Goal: Navigation & Orientation: Find specific page/section

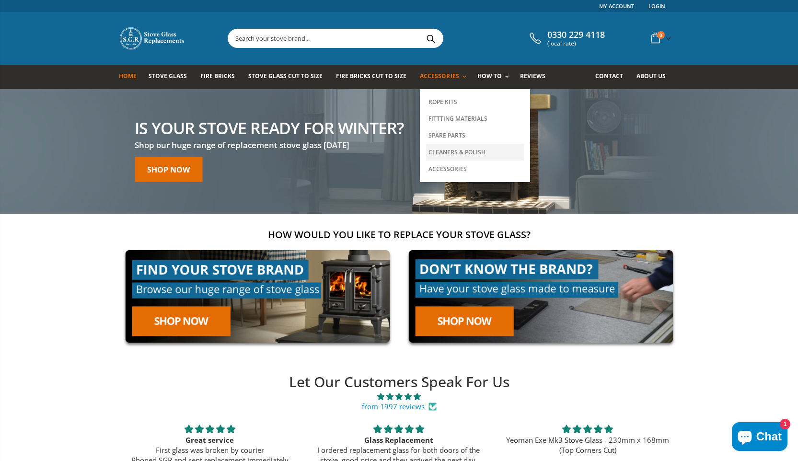
click at [467, 148] on link "Cleaners & Polish" at bounding box center [475, 152] width 98 height 17
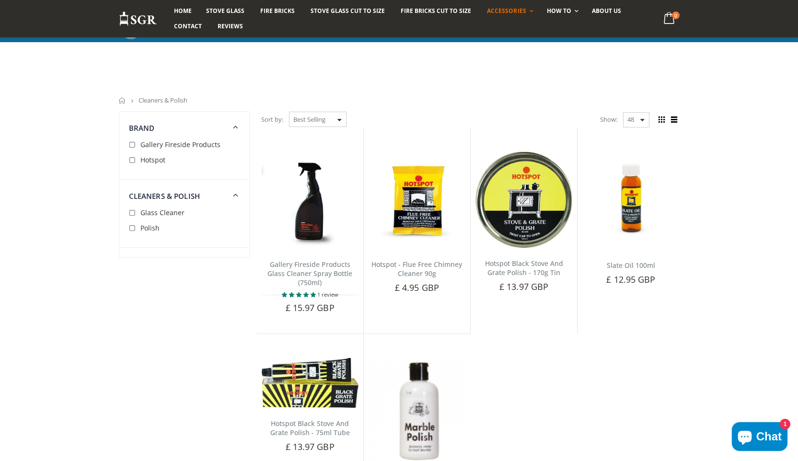
drag, startPoint x: 805, startPoint y: 56, endPoint x: 805, endPoint y: 46, distance: 10.1
click at [798, 46] on html "Links My Account Login 0330 229 4118 (local rate) 0 item(s) 0 item(s) You have …" at bounding box center [399, 446] width 798 height 892
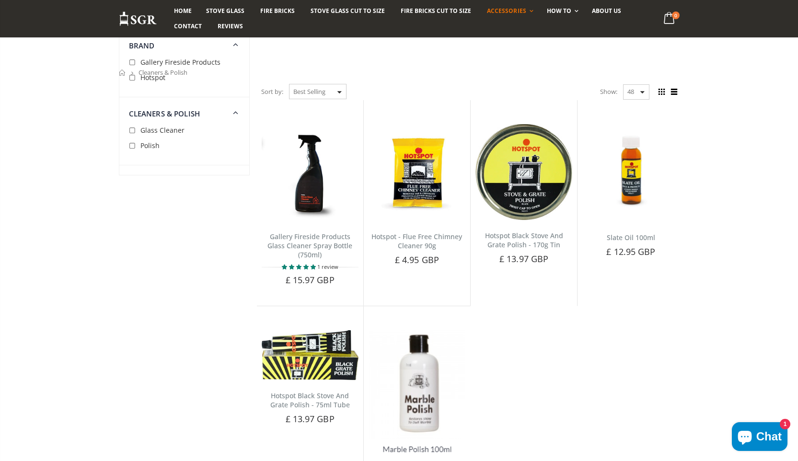
scroll to position [17, 0]
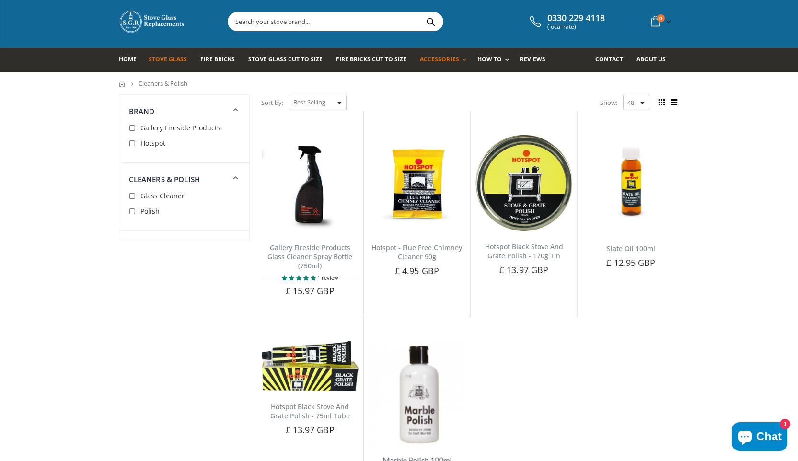
click at [175, 62] on span "Stove Glass" at bounding box center [168, 59] width 38 height 8
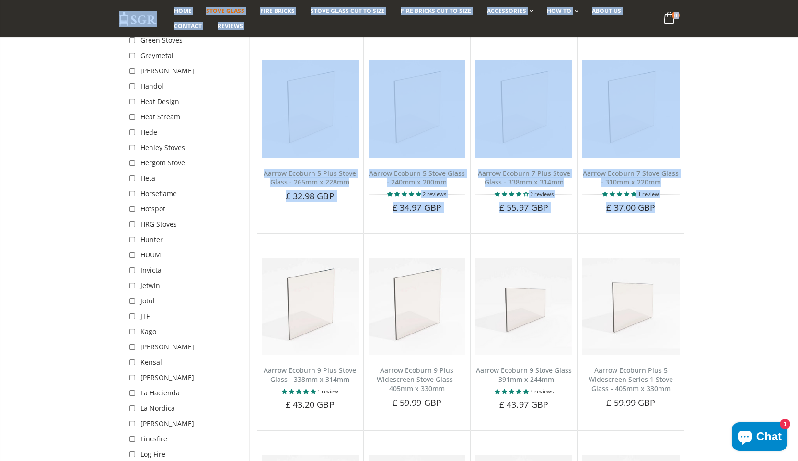
scroll to position [1564, 0]
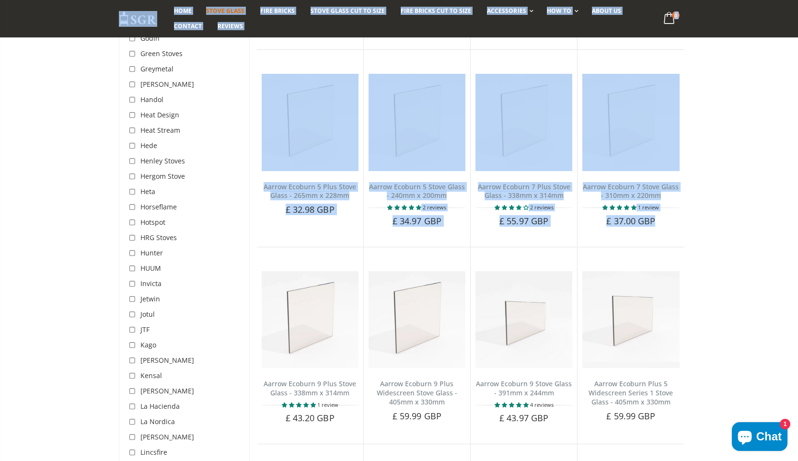
drag, startPoint x: 805, startPoint y: 32, endPoint x: 805, endPoint y: 227, distance: 195.1
click at [798, 227] on html "Links My Account Login 0330 229 4118 (local rate) 0 item(s) 0 item(s) You have …" at bounding box center [399, 279] width 798 height 3687
click at [772, 227] on div "STOVE GLASS Get Your Stove Running Again And Bring The Warmth Back Into Your Ho…" at bounding box center [399, 189] width 798 height 3285
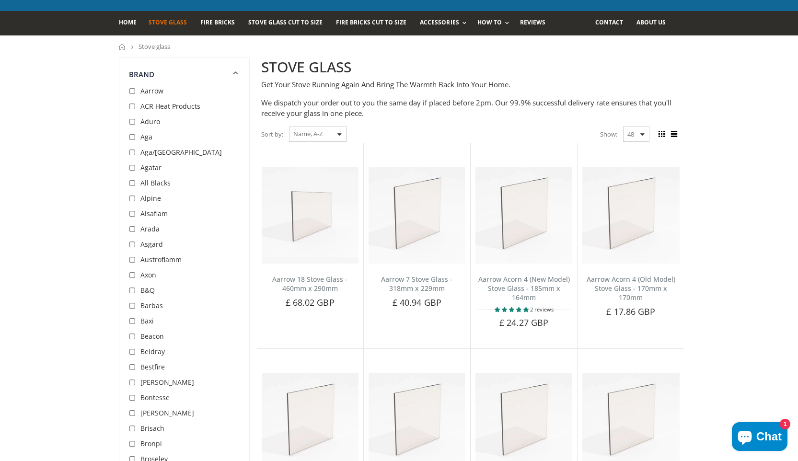
scroll to position [0, 0]
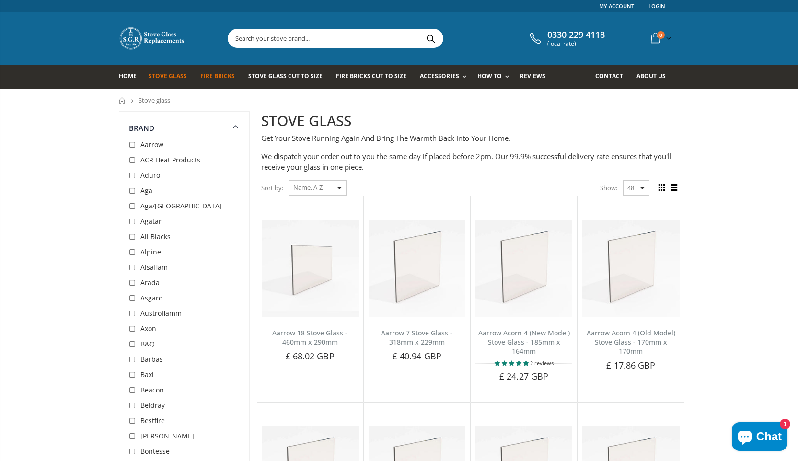
click at [222, 80] on span "Fire Bricks" at bounding box center [217, 76] width 35 height 8
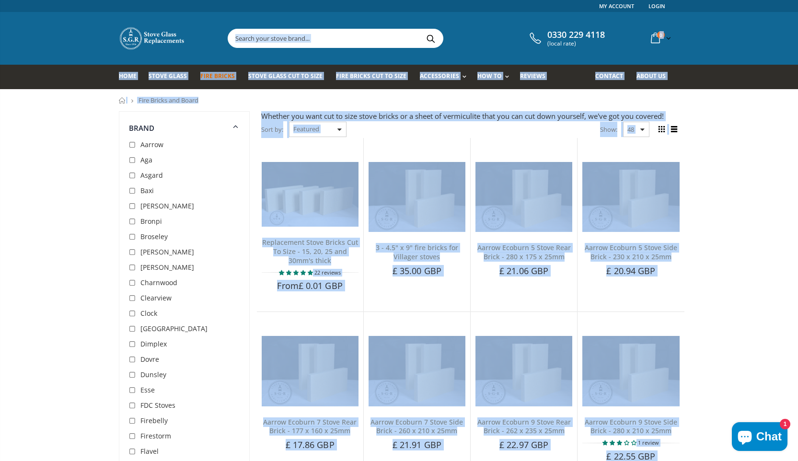
drag, startPoint x: 805, startPoint y: 141, endPoint x: 805, endPoint y: 23, distance: 118.4
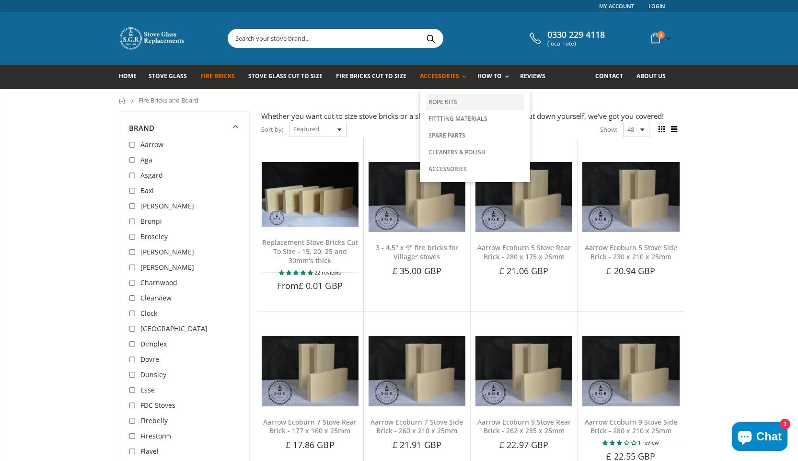
click at [438, 98] on link "Rope Kits" at bounding box center [475, 102] width 98 height 16
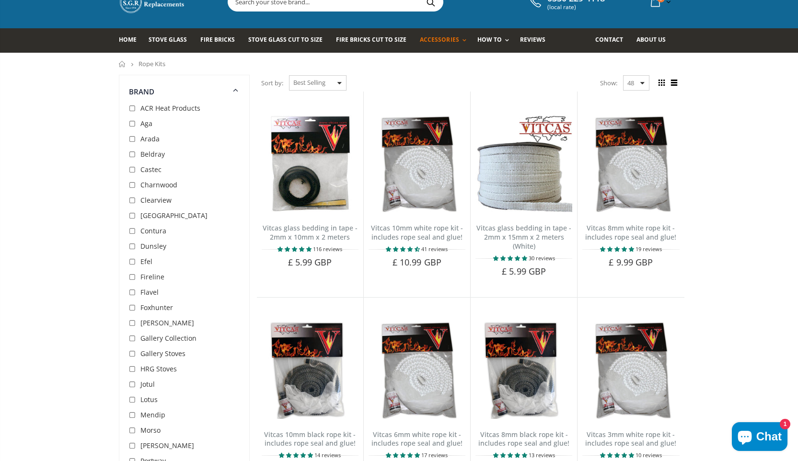
scroll to position [35, 0]
